Goal: Transaction & Acquisition: Purchase product/service

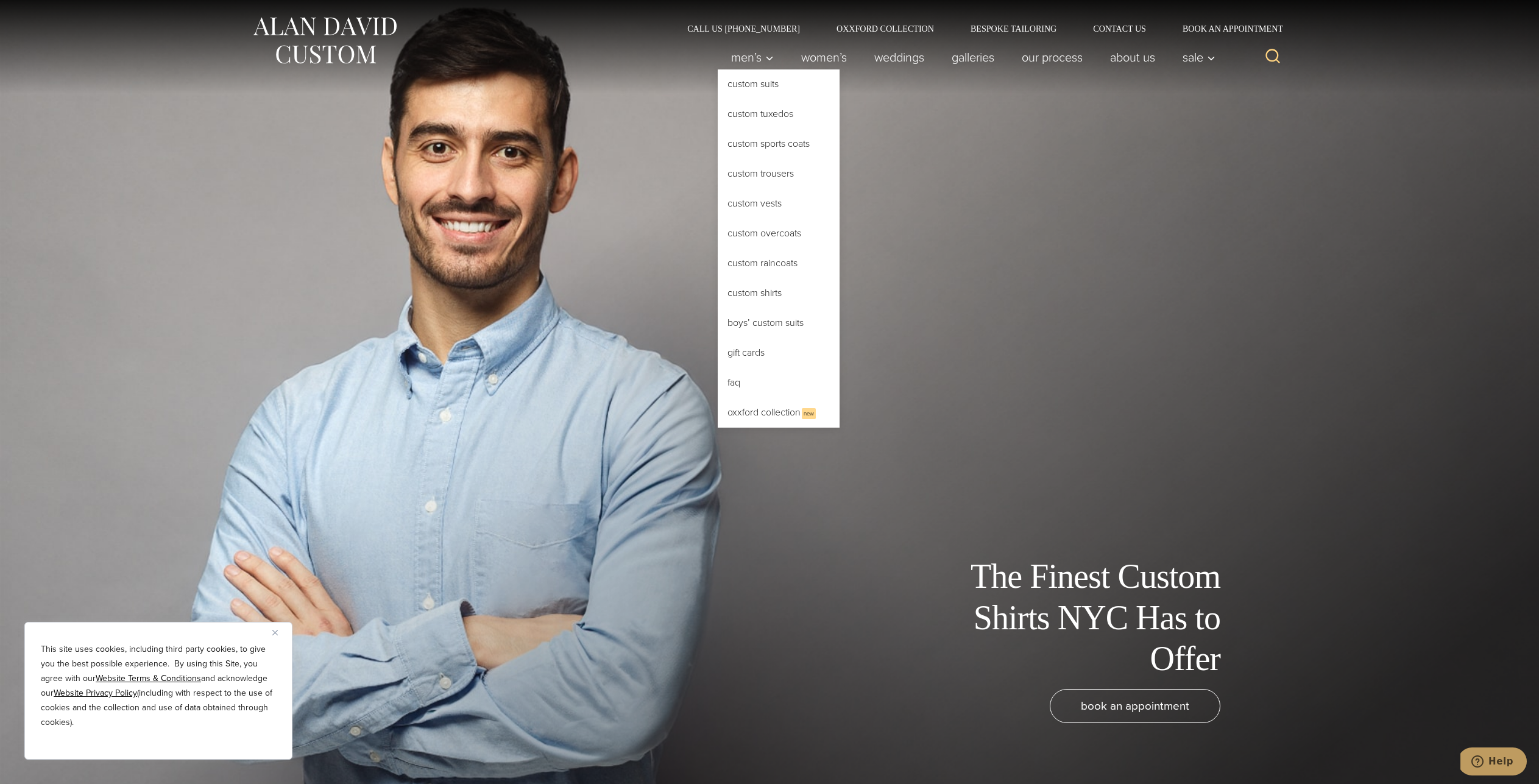
click at [739, 301] on link "Custom Shirts" at bounding box center [779, 292] width 122 height 29
click at [749, 293] on link "Custom Shirts" at bounding box center [779, 292] width 122 height 29
